Goal: Transaction & Acquisition: Purchase product/service

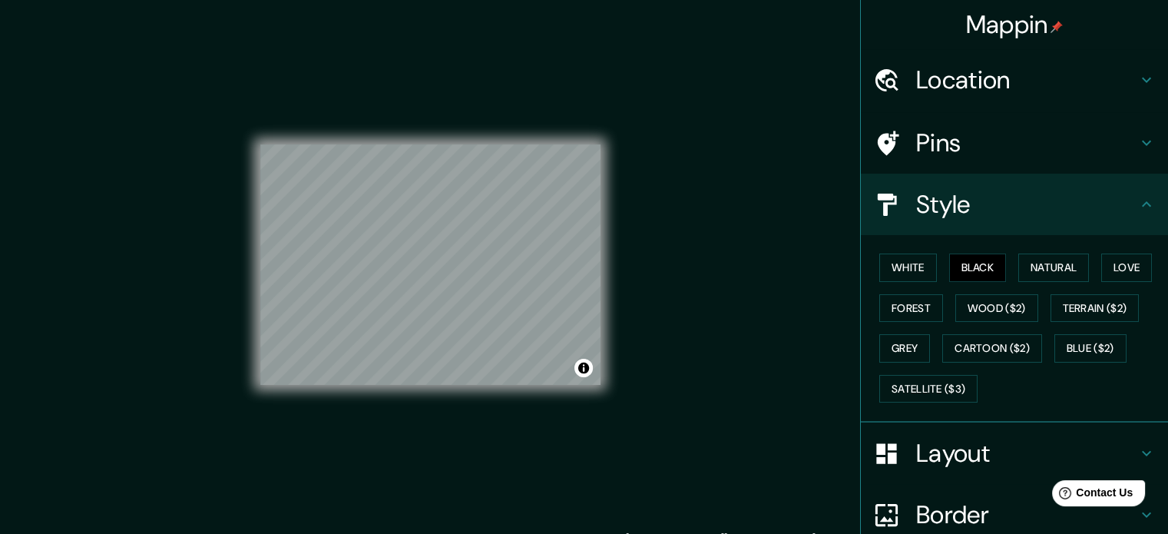
scroll to position [17, 0]
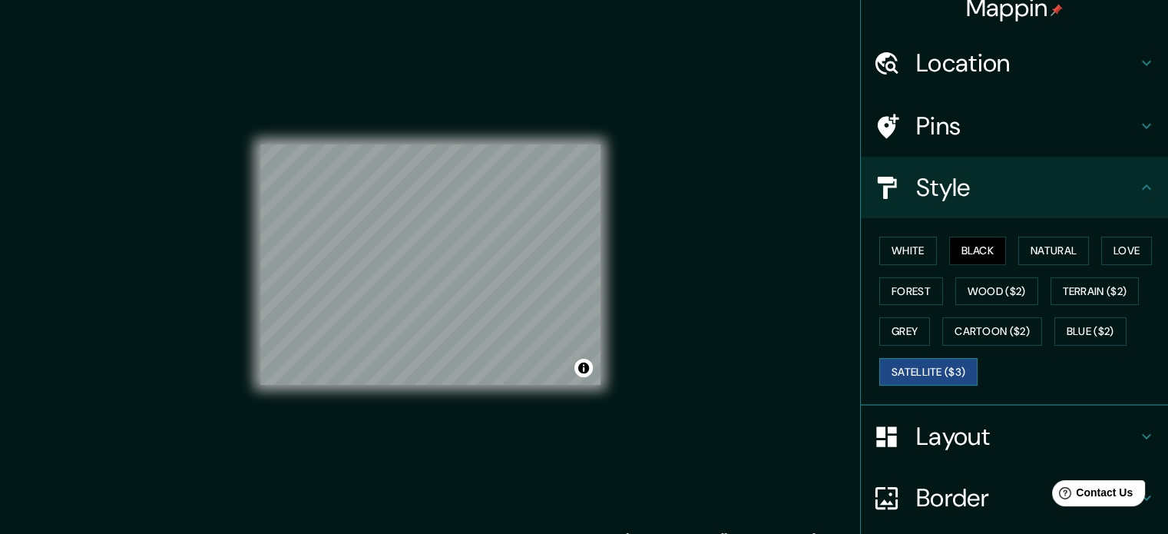
click at [909, 371] on button "Satellite ($3)" at bounding box center [928, 372] width 98 height 28
click at [970, 248] on button "Black" at bounding box center [978, 250] width 58 height 28
drag, startPoint x: 918, startPoint y: 379, endPoint x: 938, endPoint y: 367, distance: 23.4
click at [921, 378] on button "Satellite ($3)" at bounding box center [928, 372] width 98 height 28
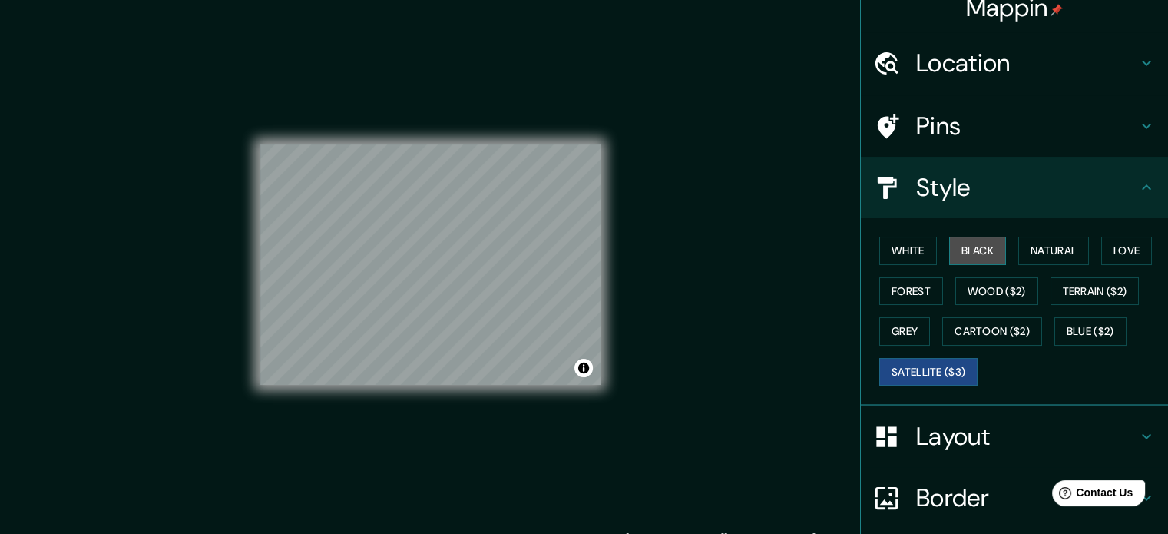
click at [967, 247] on button "Black" at bounding box center [978, 250] width 58 height 28
click at [897, 359] on button "Satellite ($3)" at bounding box center [928, 372] width 98 height 28
click at [967, 248] on button "Black" at bounding box center [978, 250] width 58 height 28
click at [915, 368] on button "Satellite ($3)" at bounding box center [928, 372] width 98 height 28
click at [956, 248] on button "Black" at bounding box center [978, 250] width 58 height 28
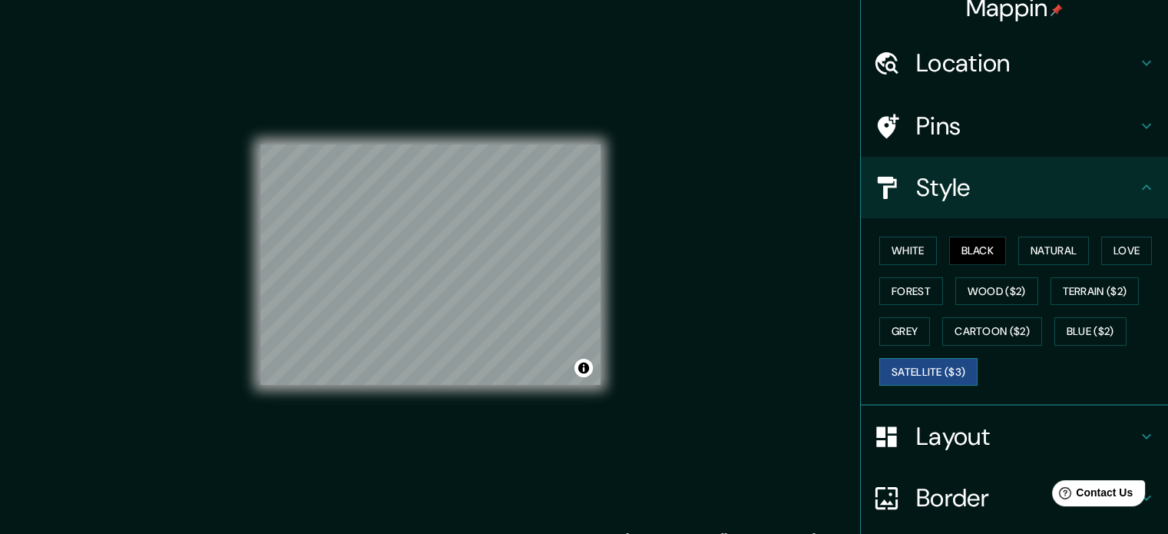
click at [896, 375] on button "Satellite ($3)" at bounding box center [928, 372] width 98 height 28
click at [949, 243] on button "Black" at bounding box center [978, 250] width 58 height 28
click at [915, 363] on button "Satellite ($3)" at bounding box center [928, 372] width 98 height 28
click at [960, 246] on button "Black" at bounding box center [978, 250] width 58 height 28
click at [899, 365] on button "Satellite ($3)" at bounding box center [928, 372] width 98 height 28
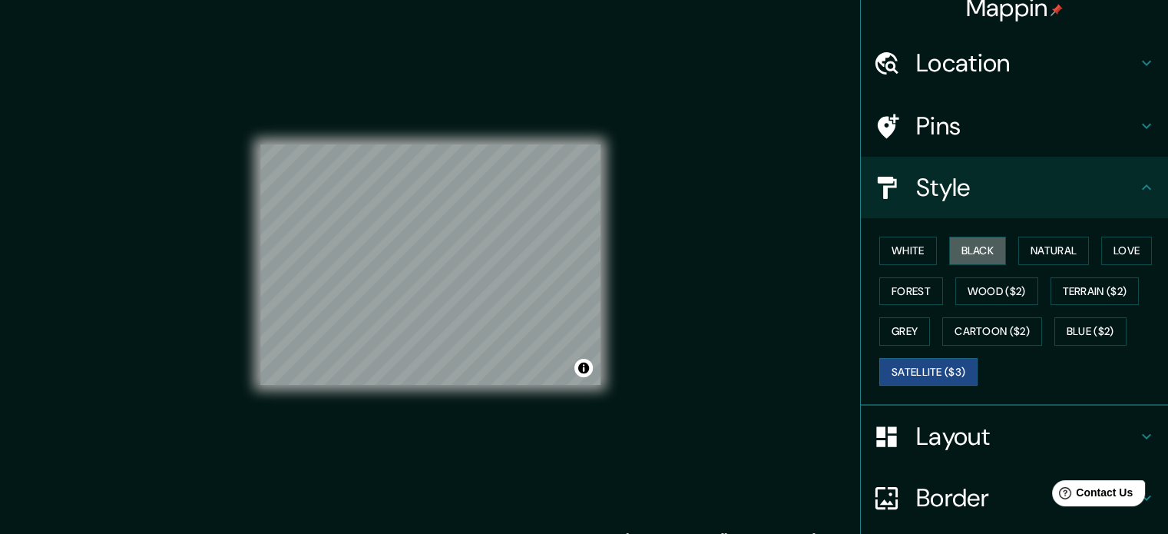
drag, startPoint x: 958, startPoint y: 251, endPoint x: 937, endPoint y: 276, distance: 32.6
click at [958, 251] on button "Black" at bounding box center [978, 250] width 58 height 28
click at [933, 363] on button "Satellite ($3)" at bounding box center [928, 372] width 98 height 28
click at [981, 250] on button "Black" at bounding box center [978, 250] width 58 height 28
click at [924, 372] on button "Satellite ($3)" at bounding box center [928, 372] width 98 height 28
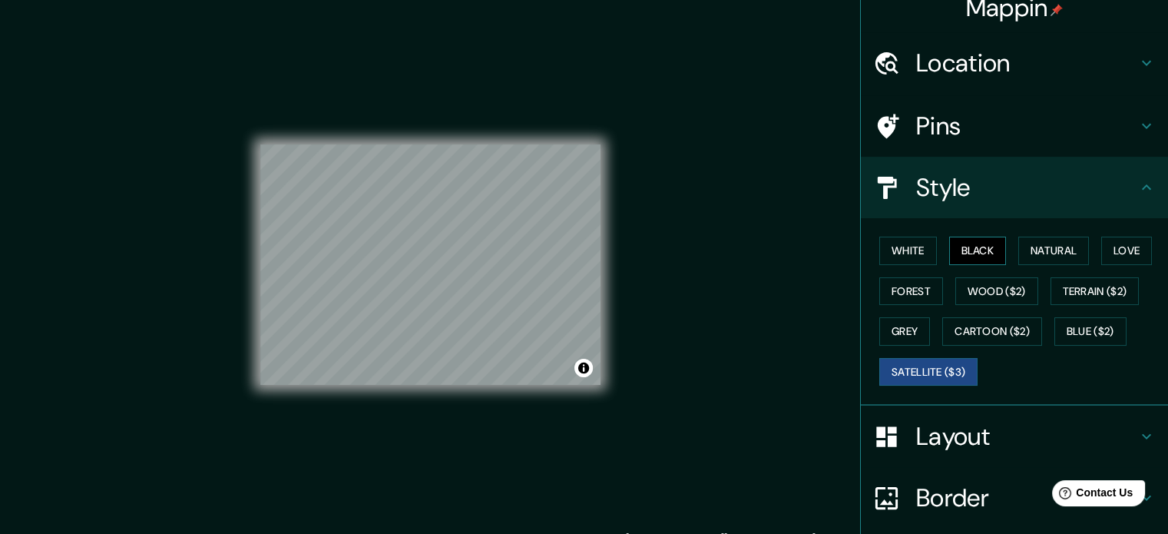
click at [960, 245] on button "Black" at bounding box center [978, 250] width 58 height 28
click at [927, 360] on button "Satellite ($3)" at bounding box center [928, 372] width 98 height 28
click at [986, 250] on button "Black" at bounding box center [978, 250] width 58 height 28
click at [943, 370] on button "Satellite ($3)" at bounding box center [928, 372] width 98 height 28
click at [963, 252] on button "Black" at bounding box center [978, 250] width 58 height 28
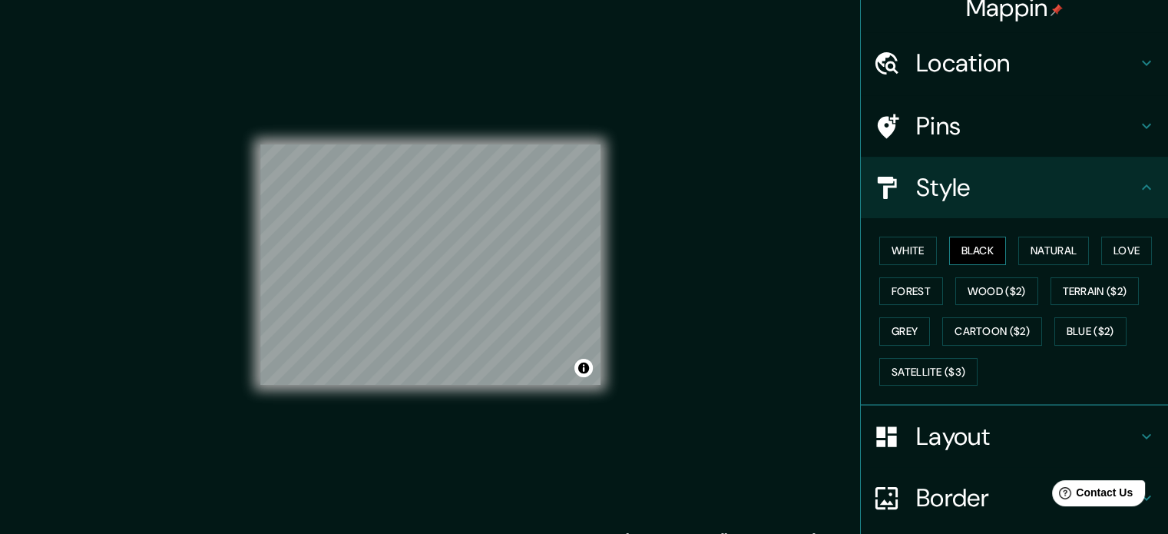
click at [912, 371] on button "Satellite ($3)" at bounding box center [928, 372] width 98 height 28
click at [960, 248] on button "Black" at bounding box center [978, 250] width 58 height 28
click at [928, 367] on button "Satellite ($3)" at bounding box center [928, 372] width 98 height 28
click at [958, 245] on button "Black" at bounding box center [978, 250] width 58 height 28
click at [921, 371] on button "Satellite ($3)" at bounding box center [928, 372] width 98 height 28
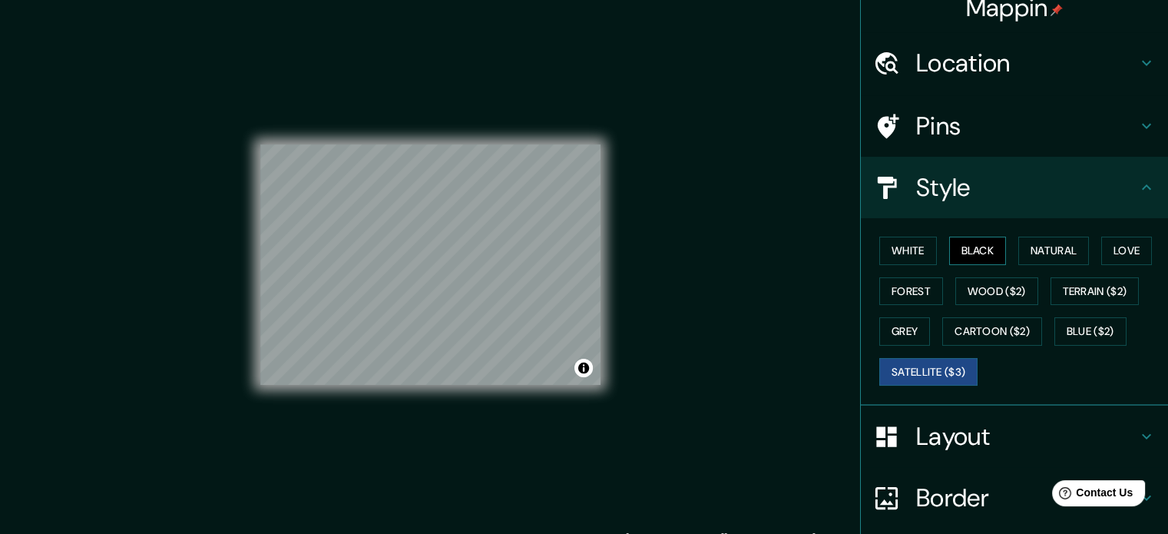
click at [987, 258] on button "Black" at bounding box center [978, 250] width 58 height 28
click at [912, 371] on button "Satellite ($3)" at bounding box center [928, 372] width 98 height 28
click at [983, 248] on button "Black" at bounding box center [978, 250] width 58 height 28
click at [720, 170] on div "Mappin Location [GEOGRAPHIC_DATA], [GEOGRAPHIC_DATA], [GEOGRAPHIC_DATA] Pins St…" at bounding box center [584, 277] width 1168 height 554
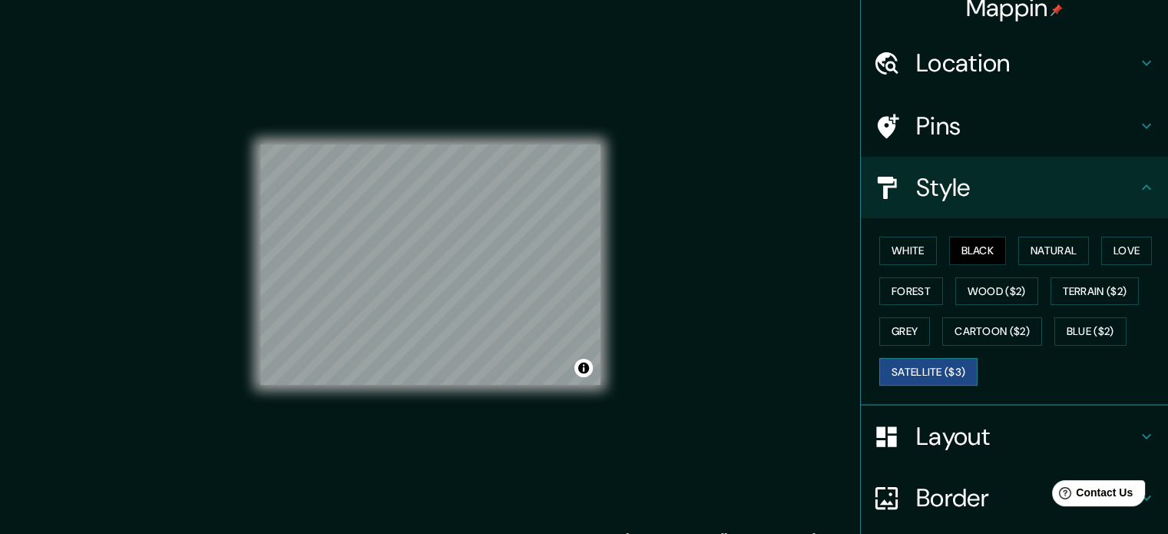
click at [918, 377] on button "Satellite ($3)" at bounding box center [928, 372] width 98 height 28
click at [956, 252] on button "Black" at bounding box center [978, 250] width 58 height 28
click at [926, 370] on button "Satellite ($3)" at bounding box center [928, 372] width 98 height 28
click at [976, 252] on button "Black" at bounding box center [978, 250] width 58 height 28
click at [920, 344] on div "White Black Natural Love Forest Wood ($2) Terrain ($2) Grey Cartoon ($2) Blue (…" at bounding box center [1020, 310] width 295 height 161
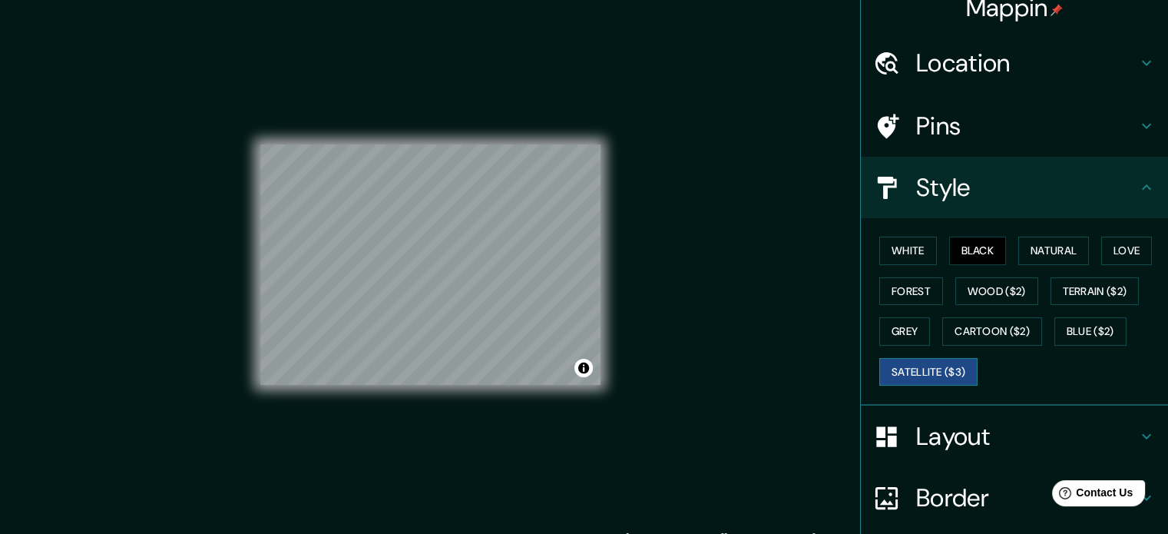
click at [915, 358] on button "Satellite ($3)" at bounding box center [928, 372] width 98 height 28
click at [958, 256] on button "Black" at bounding box center [978, 250] width 58 height 28
click at [949, 362] on button "Satellite ($3)" at bounding box center [928, 372] width 98 height 28
click at [969, 254] on button "Black" at bounding box center [978, 250] width 58 height 28
click at [926, 368] on button "Satellite ($3)" at bounding box center [928, 372] width 98 height 28
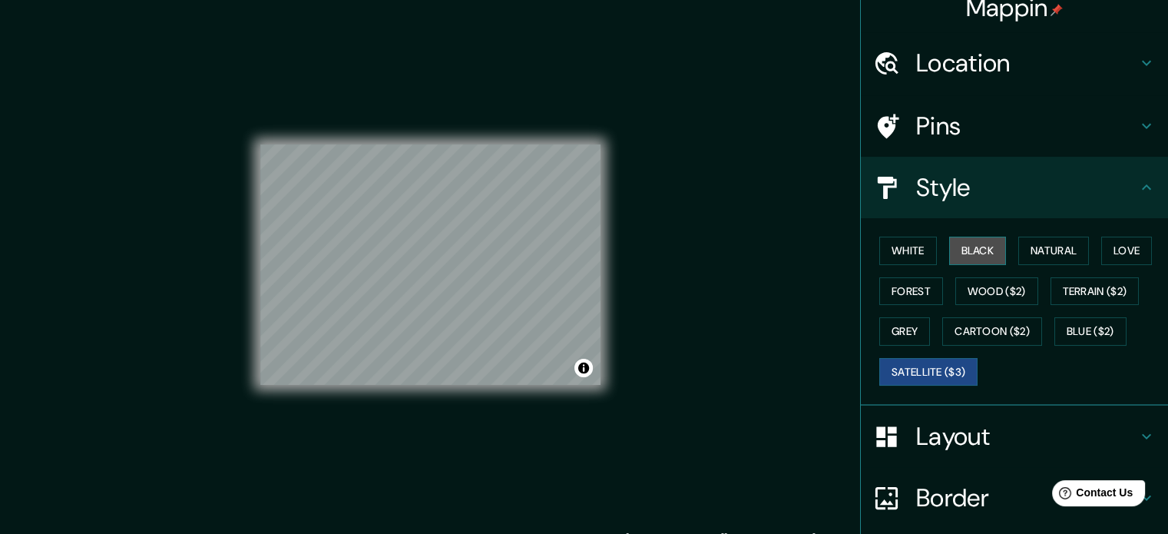
click at [970, 246] on button "Black" at bounding box center [978, 250] width 58 height 28
click at [405, 459] on div "© Mapbox © OpenStreetMap Improve this map" at bounding box center [430, 265] width 340 height 481
click at [406, 396] on div "© Mapbox © OpenStreetMap Improve this map" at bounding box center [430, 265] width 340 height 481
click at [490, 253] on div at bounding box center [491, 252] width 12 height 12
